Goal: Information Seeking & Learning: Learn about a topic

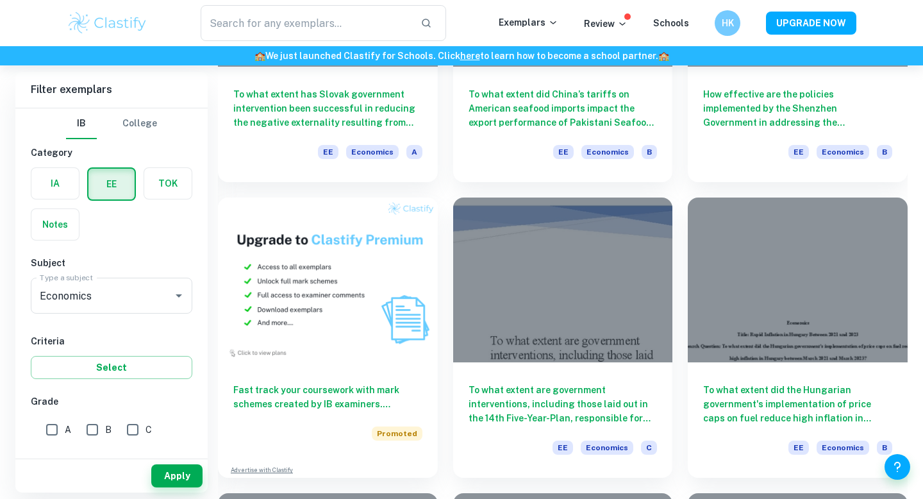
scroll to position [648, 0]
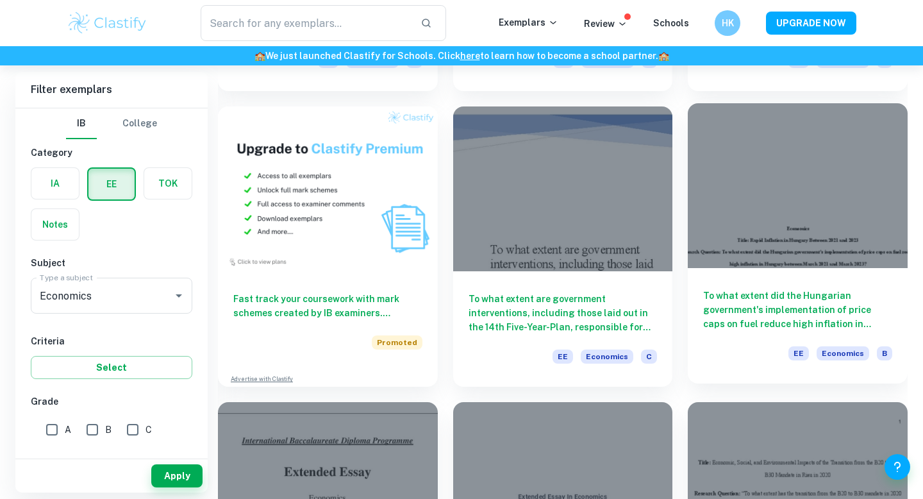
click at [802, 306] on h6 "To what extent did the Hungarian government's implementation of price caps on f…" at bounding box center [798, 310] width 189 height 42
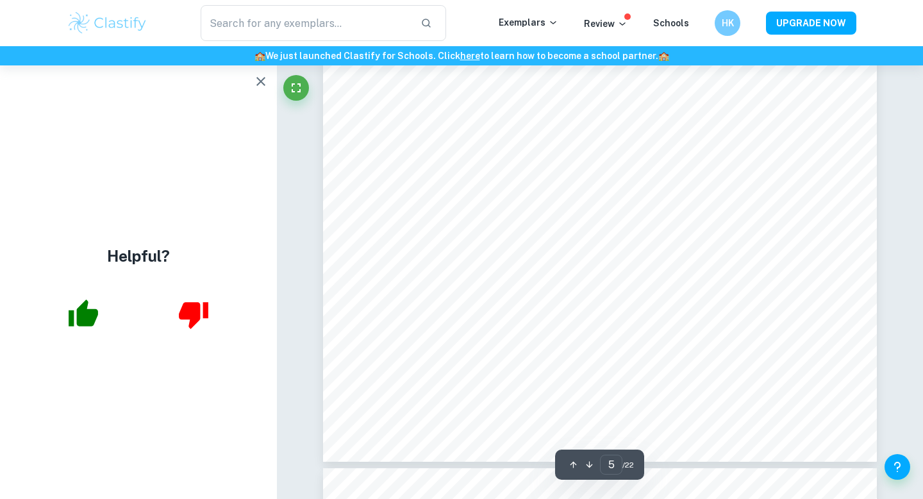
scroll to position [3405, 0]
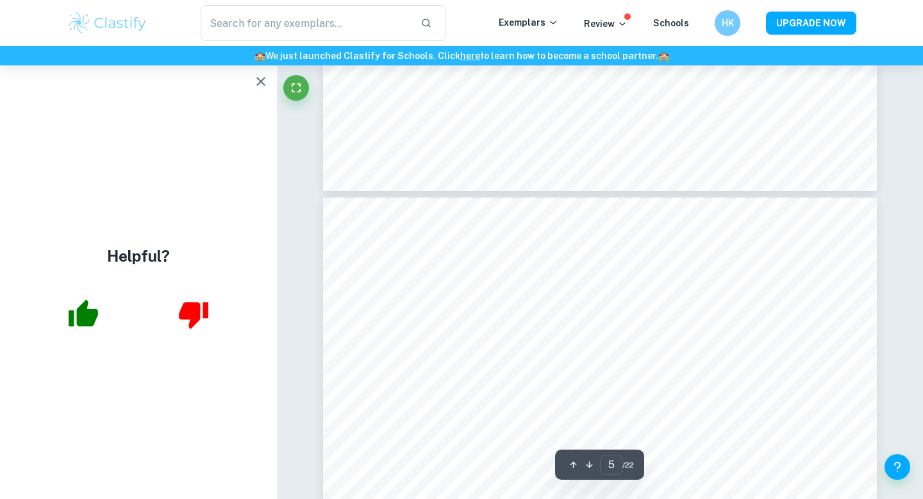
type input "4"
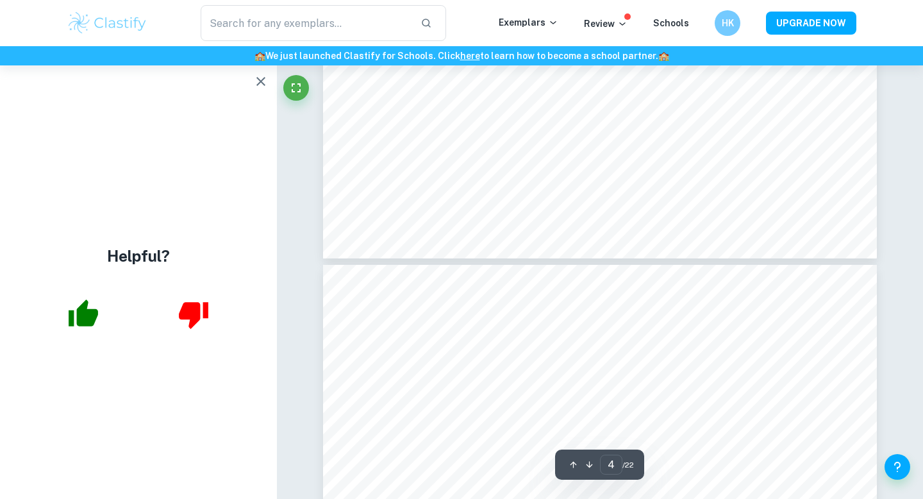
scroll to position [2895, 0]
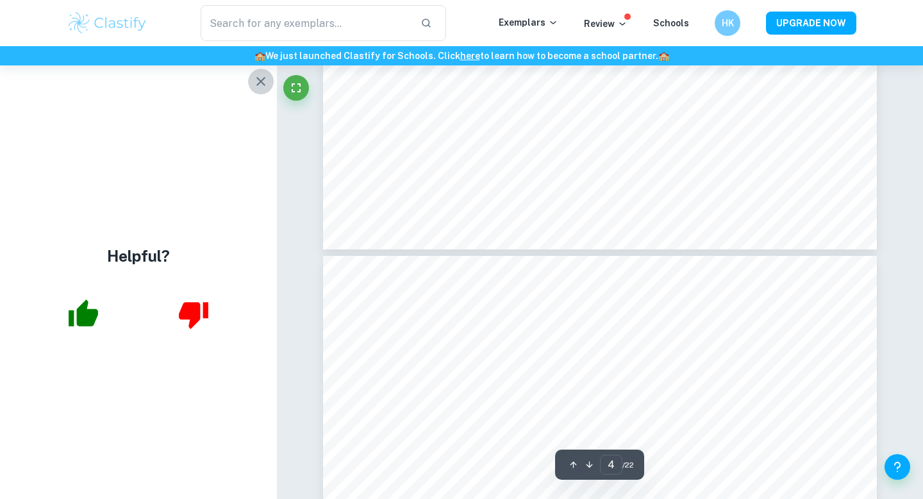
click at [262, 75] on icon "button" at bounding box center [260, 81] width 15 height 15
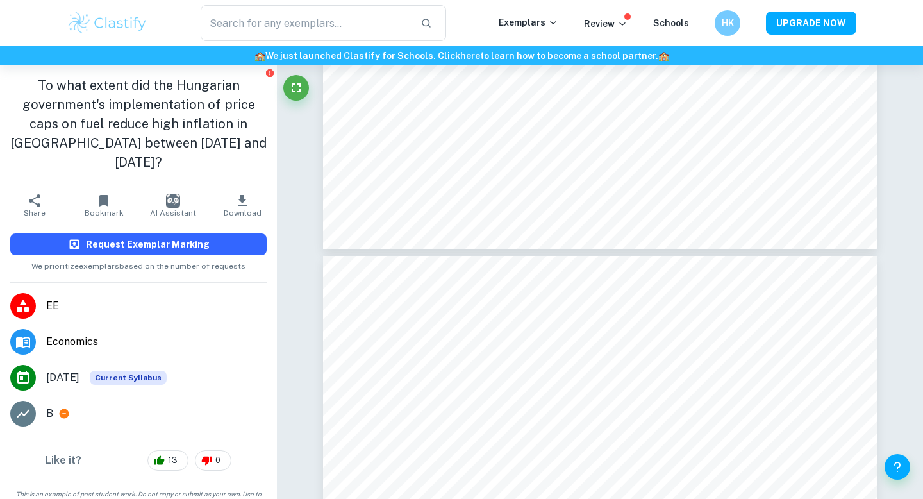
click at [168, 237] on h6 "Request Exemplar Marking" at bounding box center [148, 244] width 124 height 14
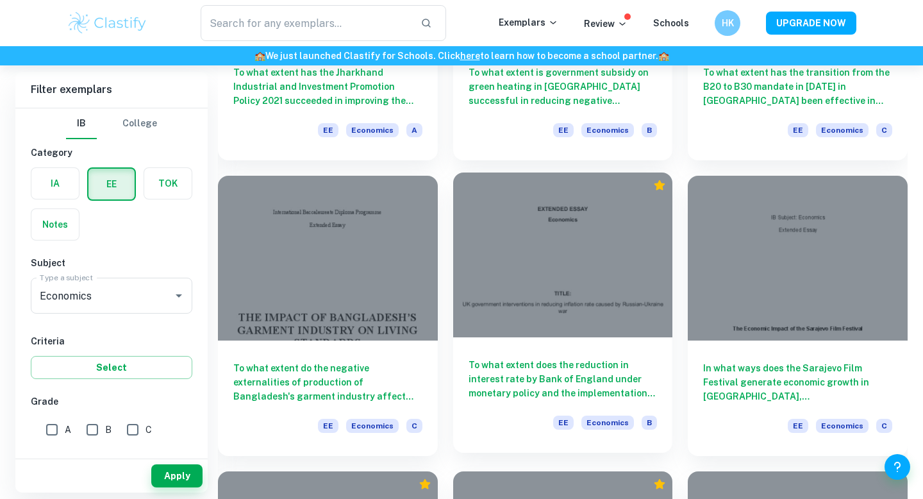
scroll to position [1169, 0]
click at [533, 366] on h6 "To what extent does the reduction in interest rate by Bank of England under mon…" at bounding box center [563, 379] width 189 height 42
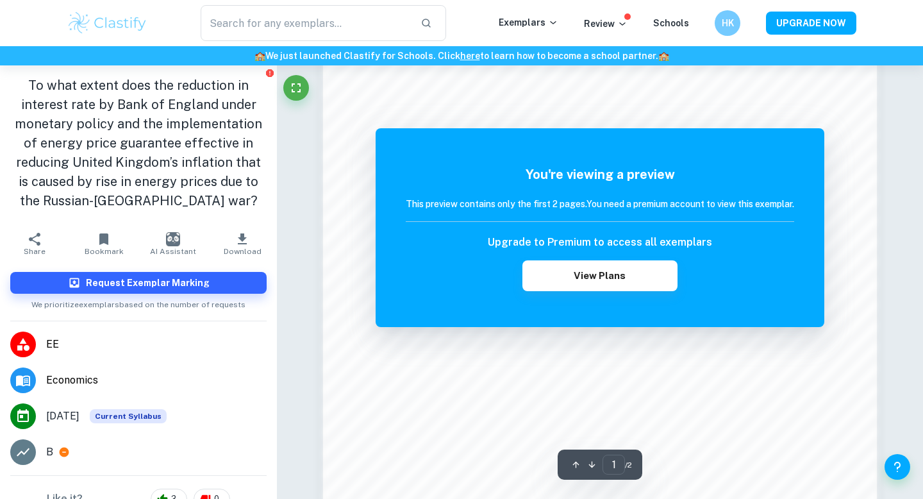
scroll to position [1242, 0]
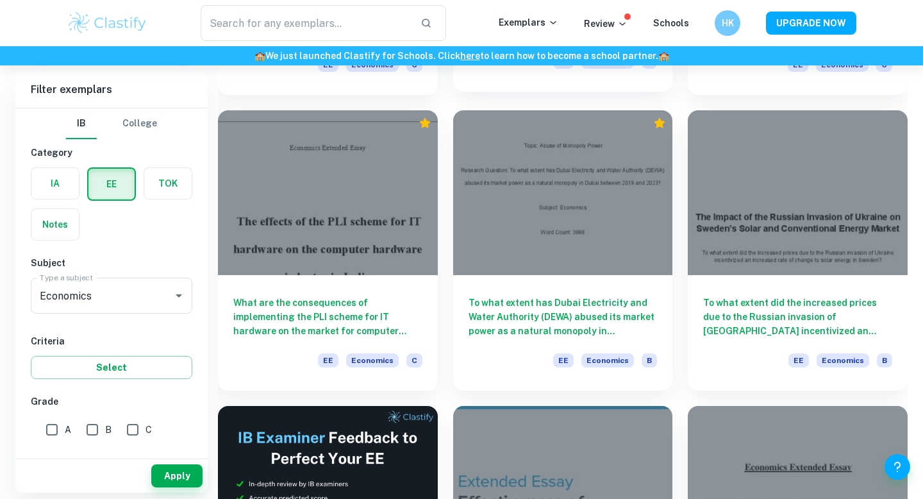
scroll to position [1526, 0]
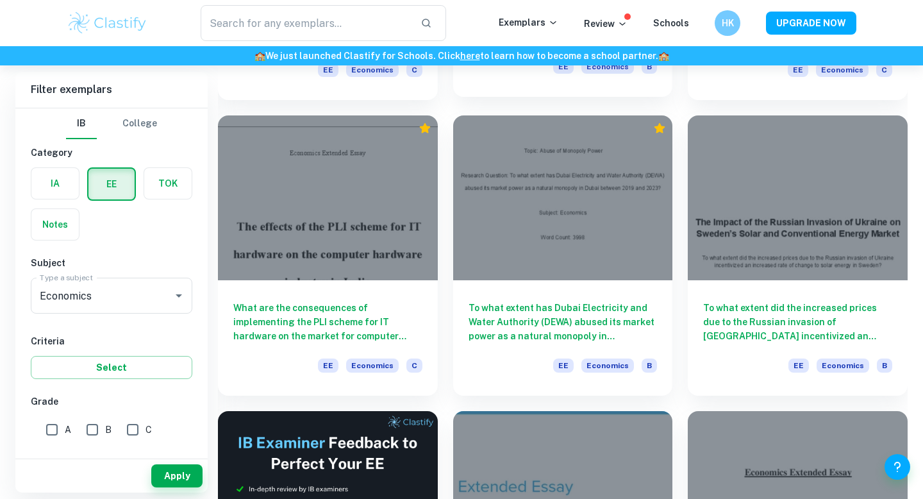
click at [507, 323] on h6 "To what extent has Dubai Electricity and Water Authority (DEWA) abused its mark…" at bounding box center [563, 322] width 189 height 42
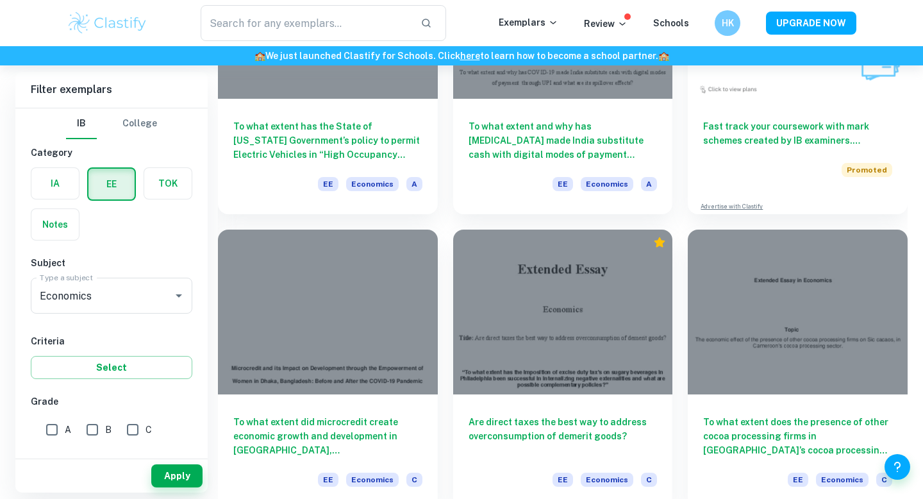
scroll to position [3775, 0]
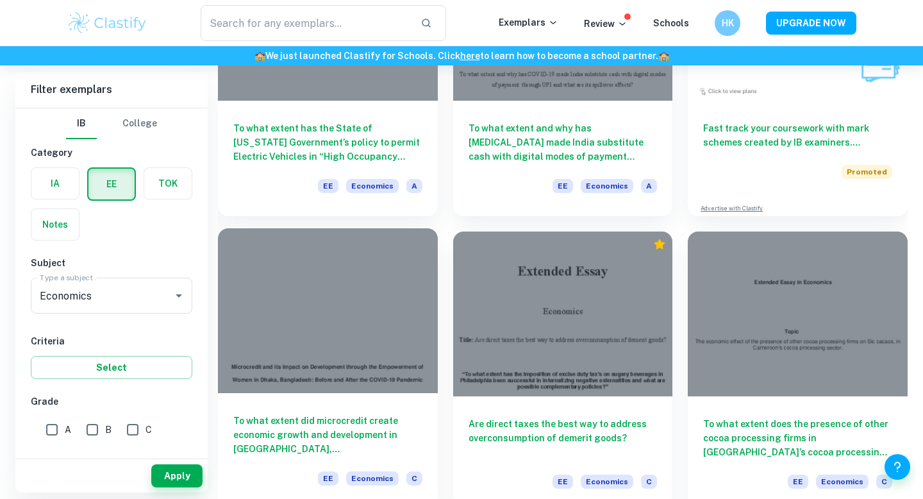
click at [317, 421] on h6 "To what extent did microcredit create economic growth and development in [GEOGR…" at bounding box center [327, 435] width 189 height 42
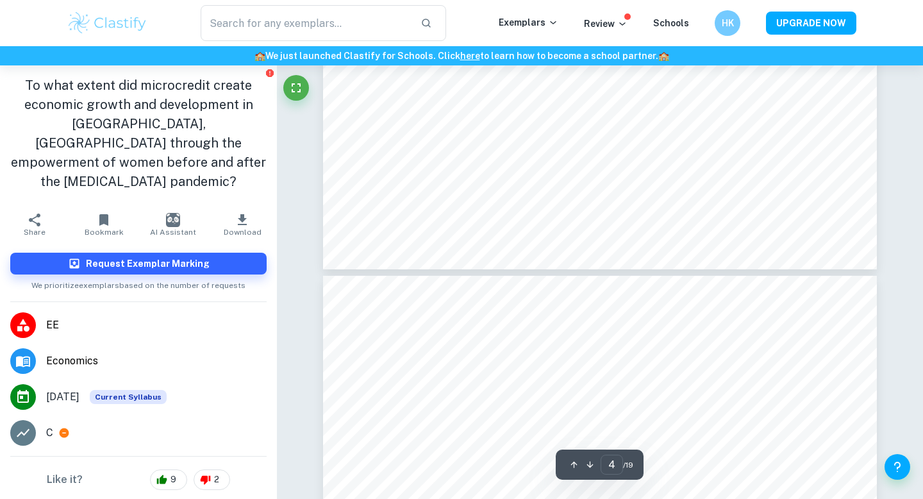
type input "5"
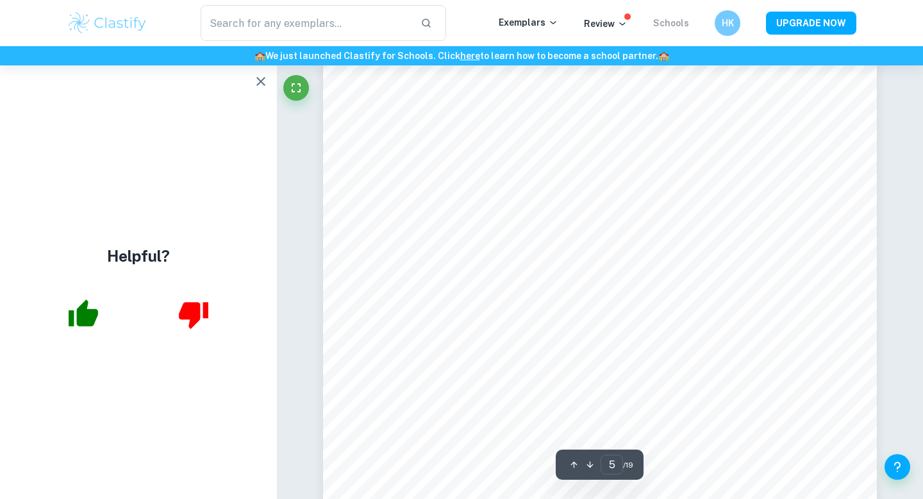
scroll to position [3527, 0]
